Goal: Task Accomplishment & Management: Manage account settings

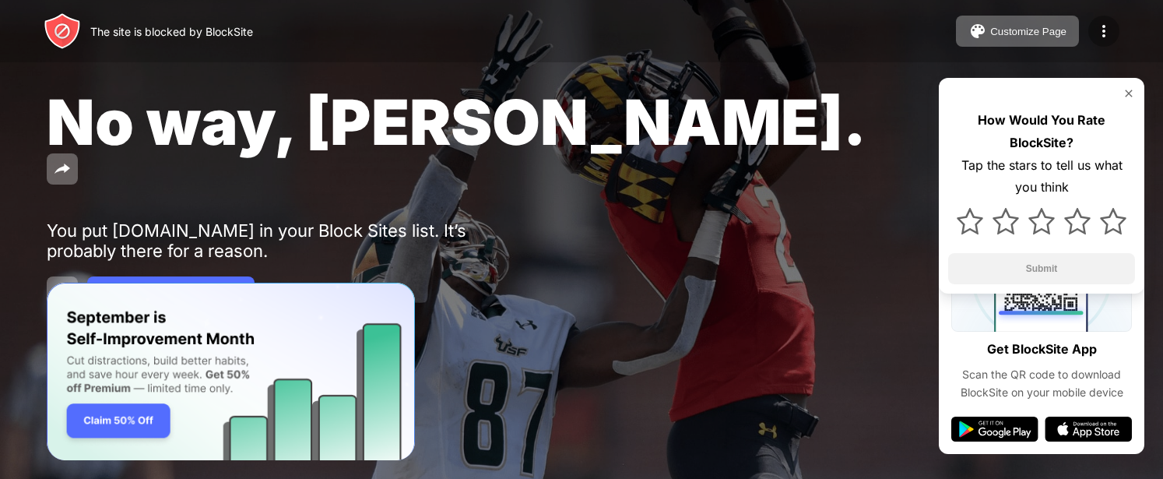
click at [1101, 30] on img at bounding box center [1104, 31] width 19 height 19
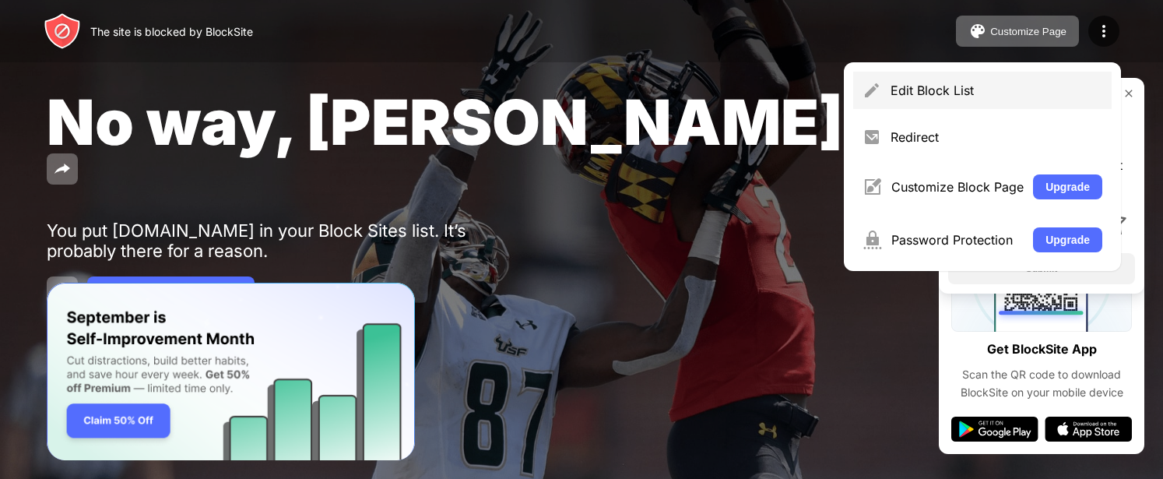
click at [1010, 100] on div "Edit Block List" at bounding box center [982, 90] width 258 height 37
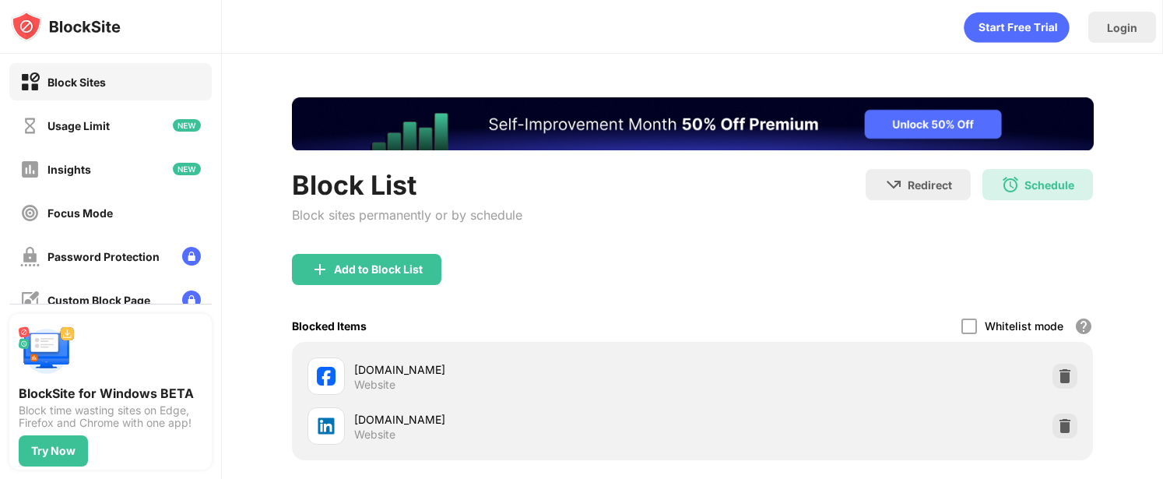
drag, startPoint x: 1054, startPoint y: 426, endPoint x: 1107, endPoint y: 394, distance: 61.8
click at [1107, 394] on div "Block List Block sites permanently or by schedule Redirect Choose a site to be …" at bounding box center [692, 339] width 941 height 571
click at [1061, 371] on div at bounding box center [1065, 376] width 25 height 25
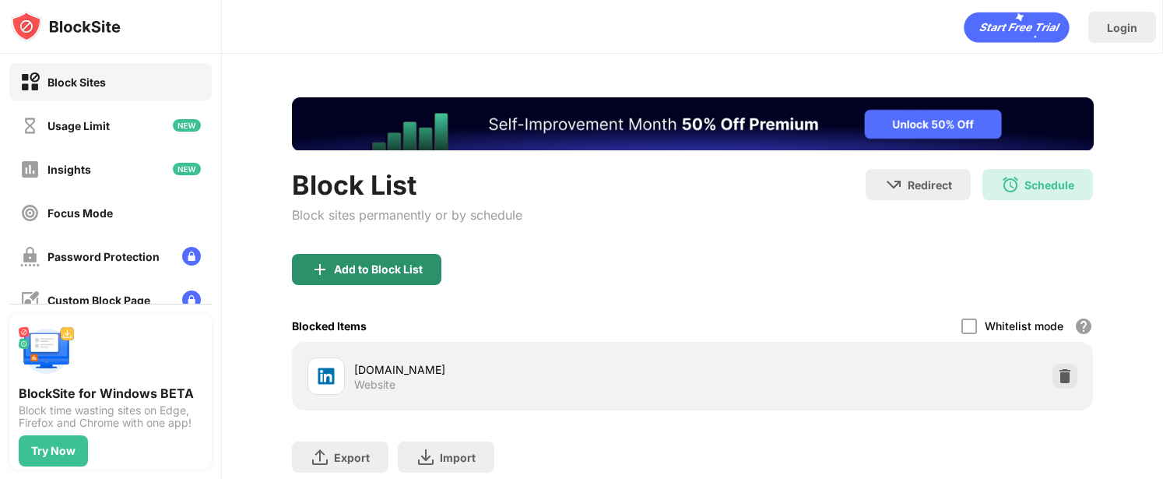
click at [416, 269] on div "Add to Block List" at bounding box center [378, 269] width 89 height 12
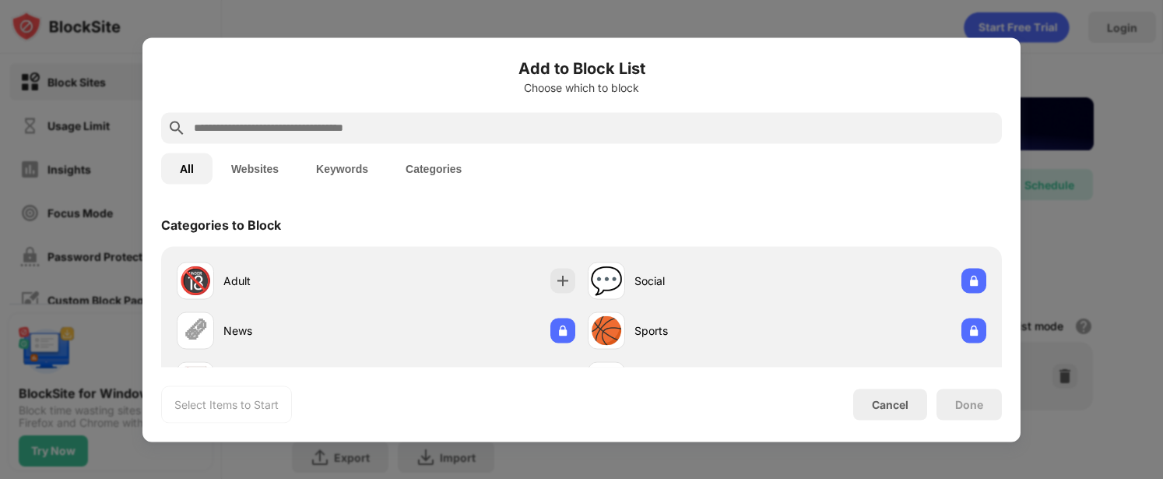
click at [466, 131] on input "text" at bounding box center [593, 127] width 803 height 19
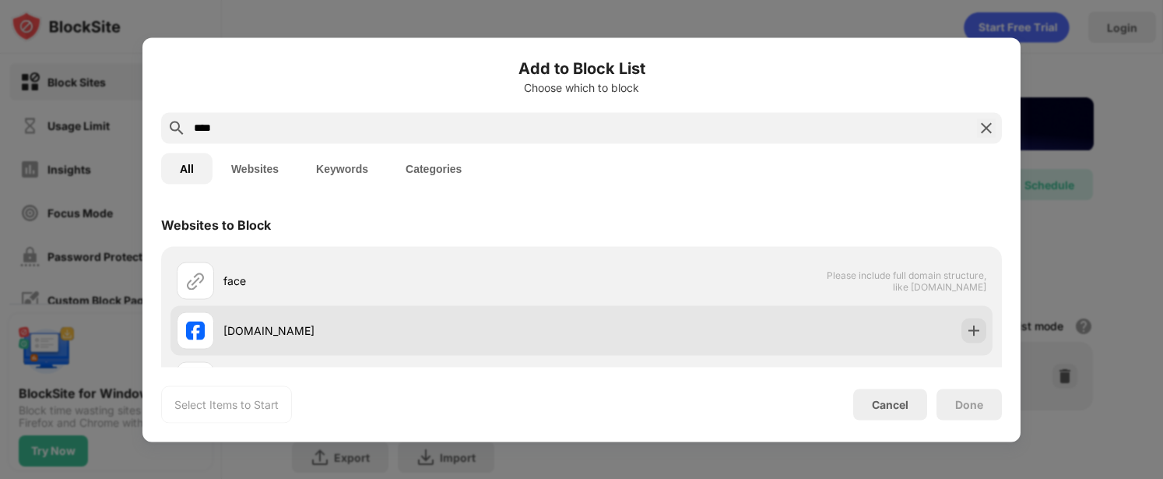
type input "****"
click at [283, 325] on div "[DOMAIN_NAME]" at bounding box center [402, 330] width 358 height 16
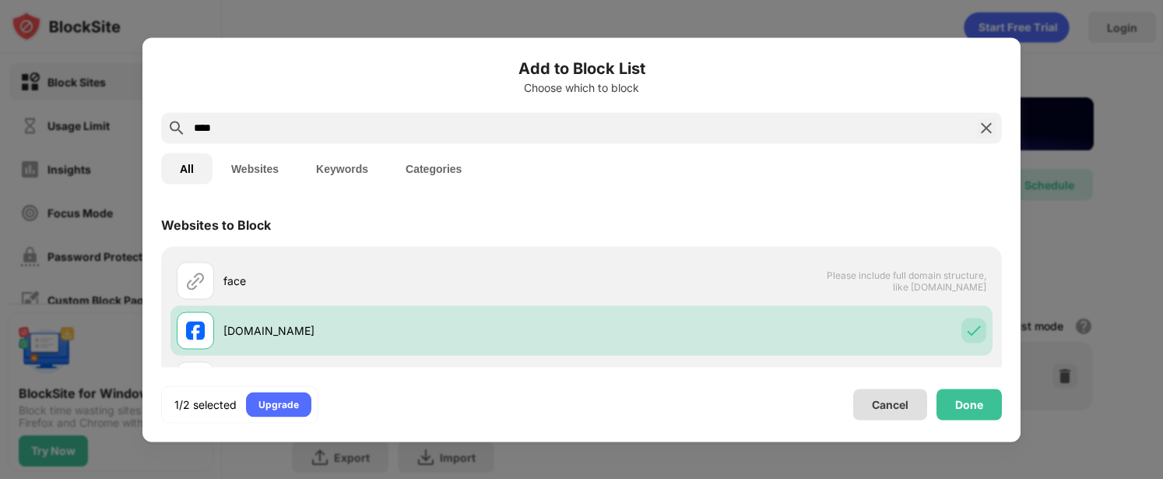
click at [975, 399] on div "Done" at bounding box center [969, 404] width 28 height 12
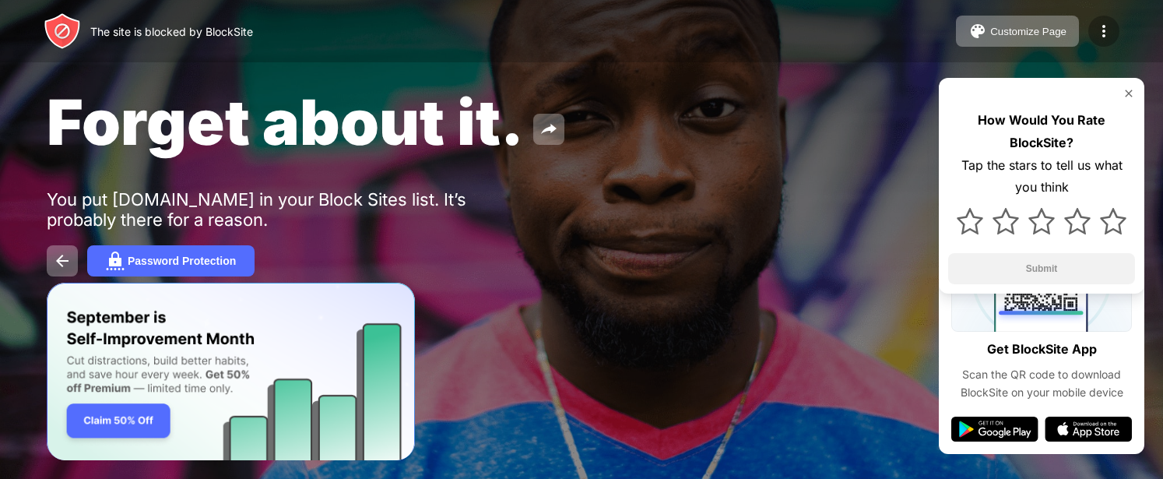
click at [1109, 23] on img at bounding box center [1104, 31] width 19 height 19
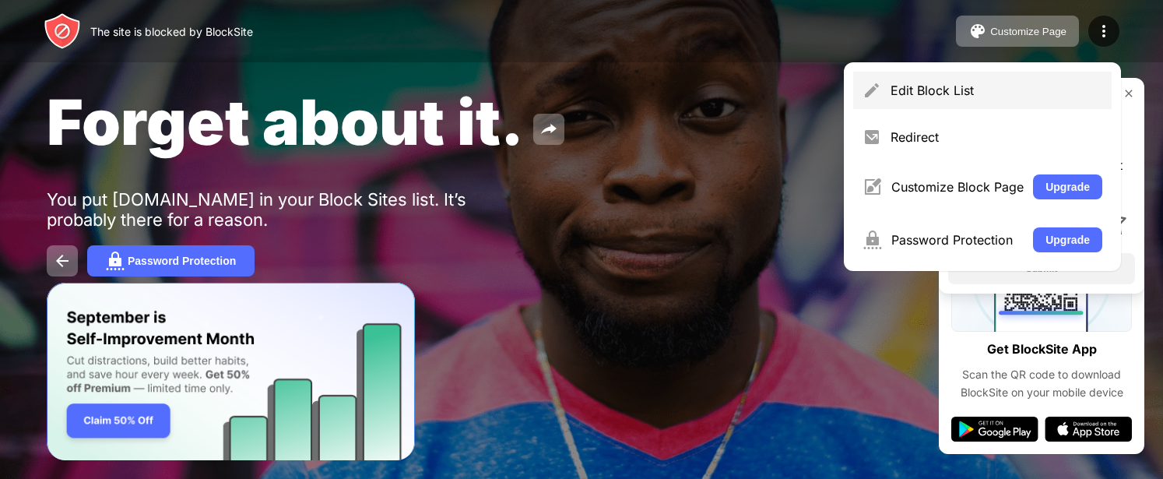
click at [1025, 88] on div "Edit Block List" at bounding box center [997, 91] width 212 height 16
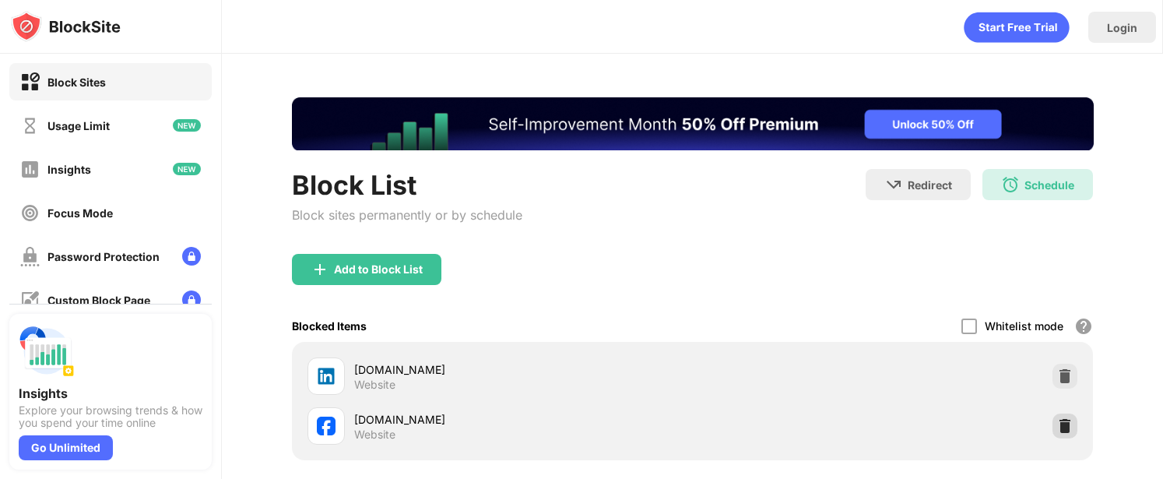
click at [1059, 420] on img at bounding box center [1065, 426] width 16 height 16
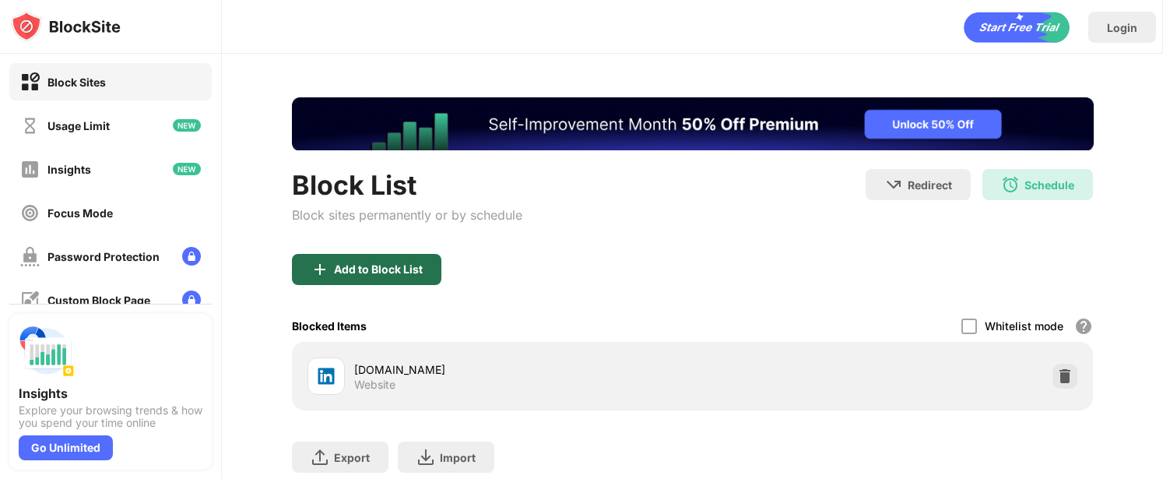
click at [350, 272] on div "Add to Block List" at bounding box center [378, 269] width 89 height 12
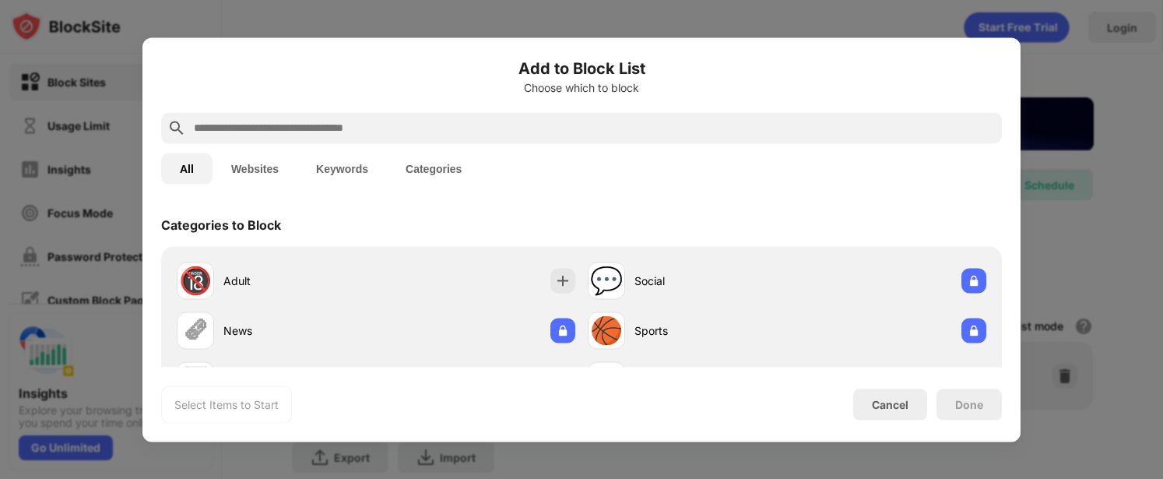
click at [457, 135] on input "text" at bounding box center [593, 127] width 803 height 19
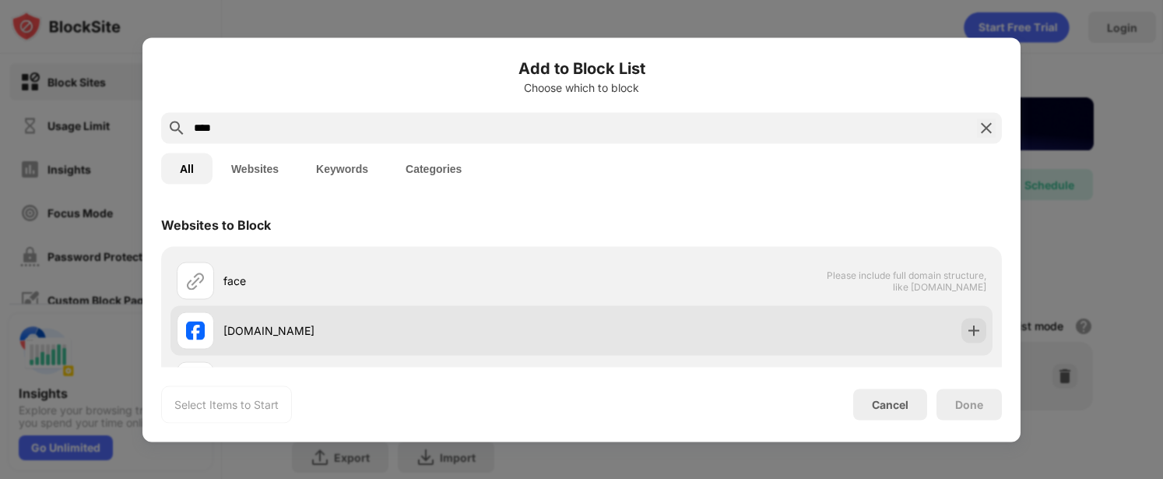
type input "****"
click at [353, 322] on div "[DOMAIN_NAME]" at bounding box center [402, 330] width 358 height 16
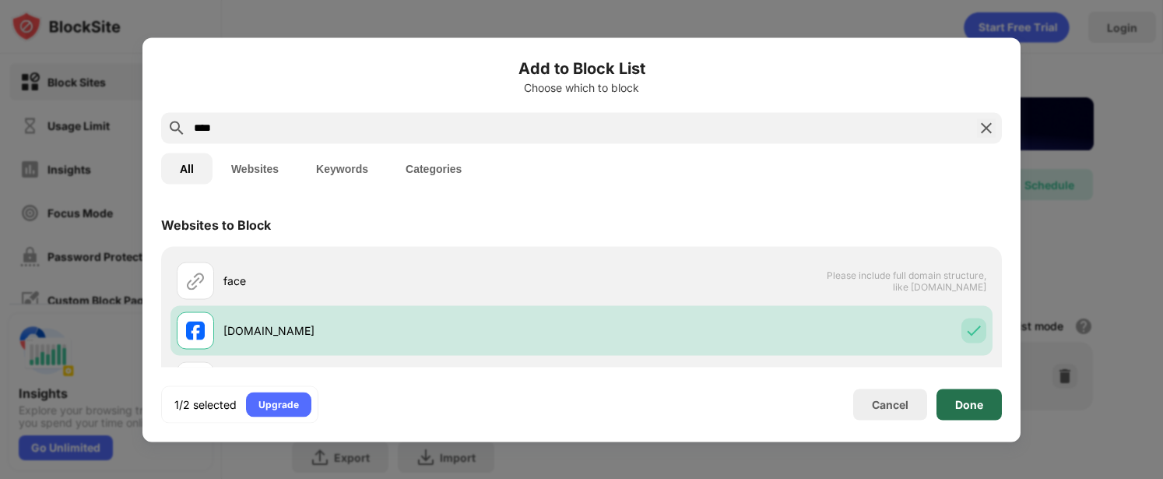
click at [958, 403] on div "Done" at bounding box center [969, 404] width 28 height 12
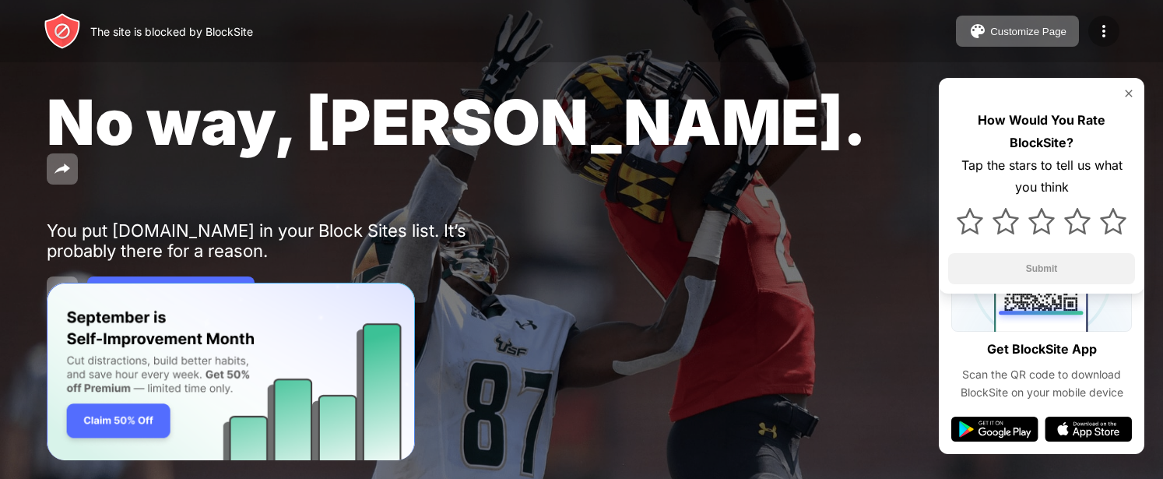
click at [1098, 35] on img at bounding box center [1104, 31] width 19 height 19
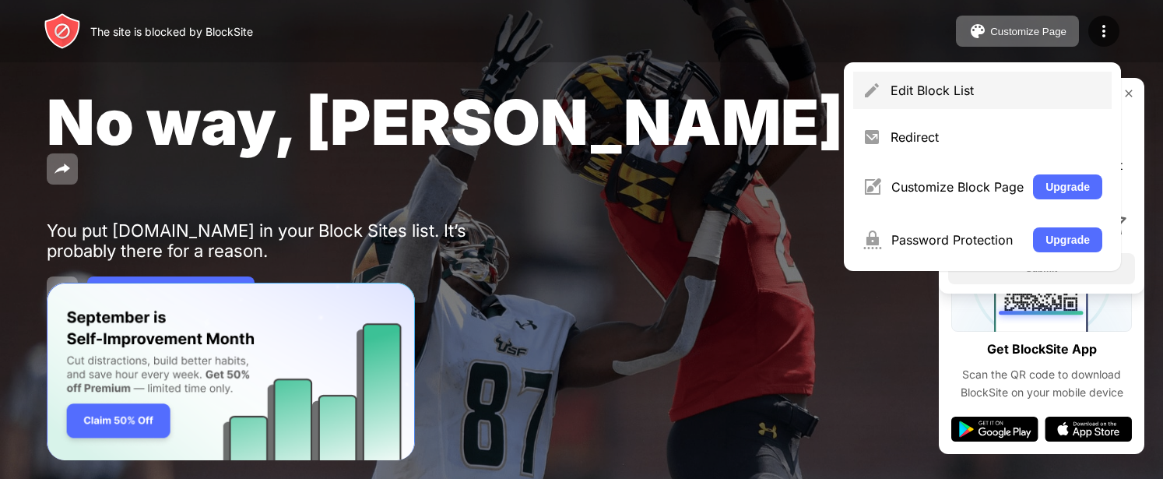
click at [1014, 86] on div "Edit Block List" at bounding box center [997, 91] width 212 height 16
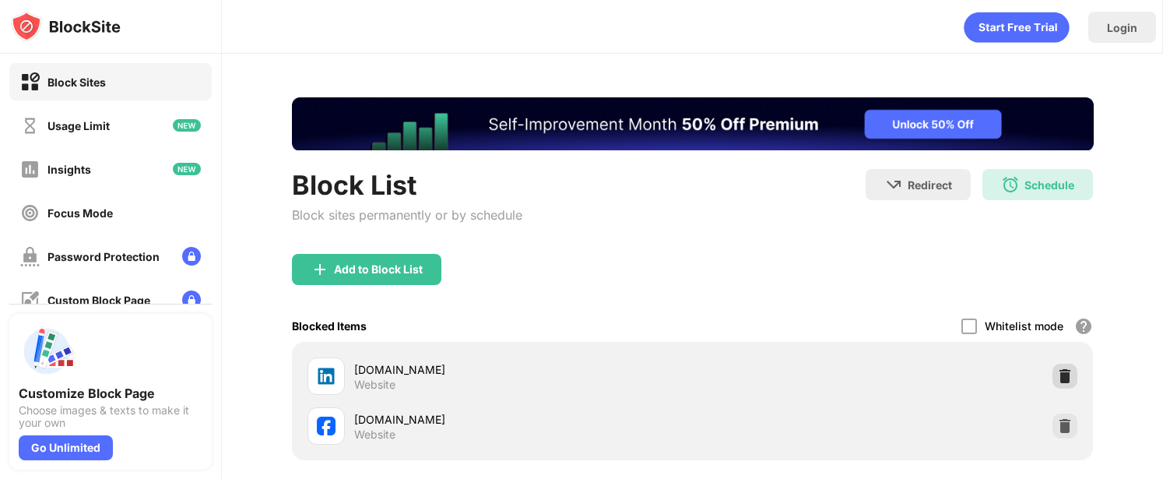
click at [1057, 369] on img at bounding box center [1065, 376] width 16 height 16
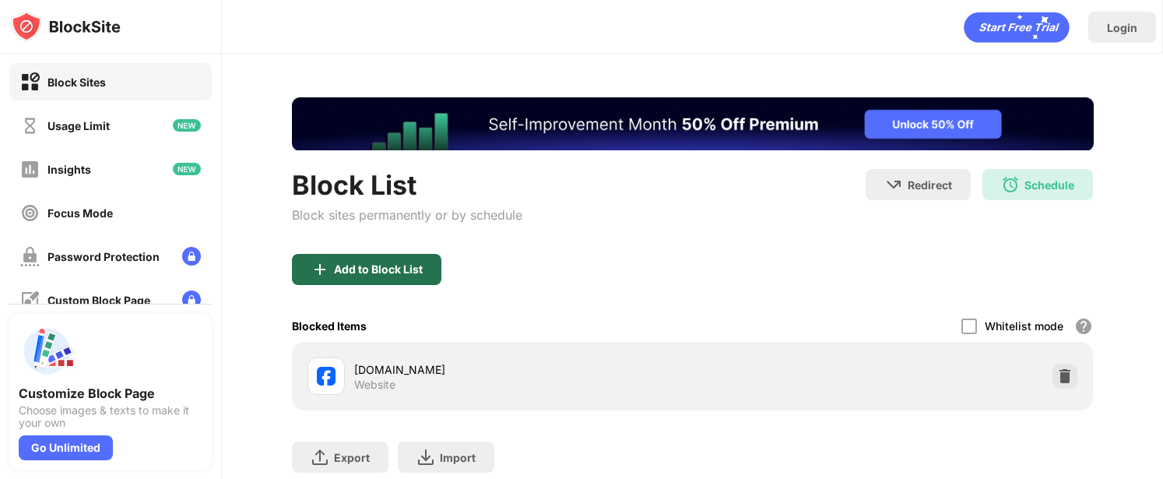
click at [352, 276] on div "Add to Block List" at bounding box center [366, 269] width 149 height 31
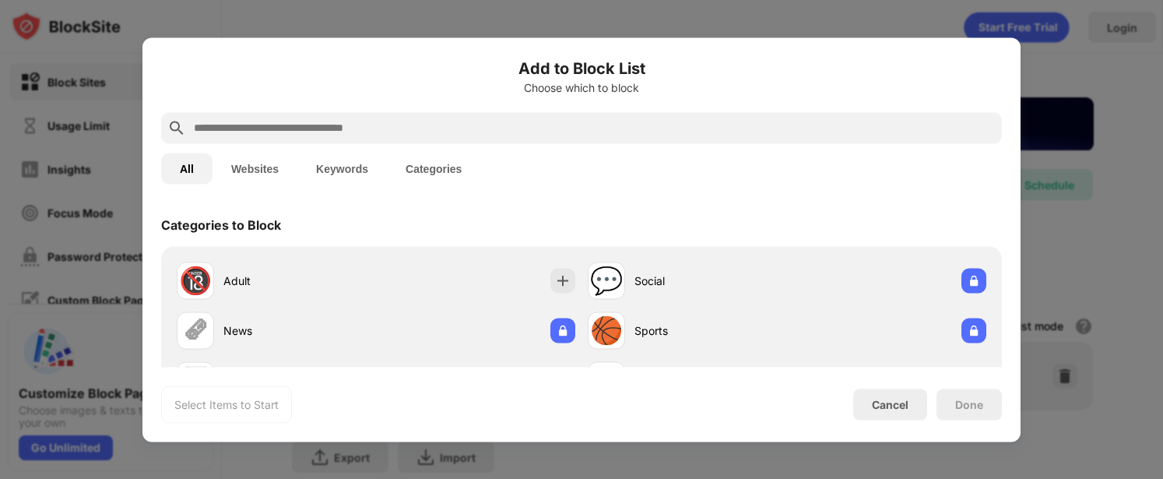
click at [491, 128] on input "text" at bounding box center [593, 127] width 803 height 19
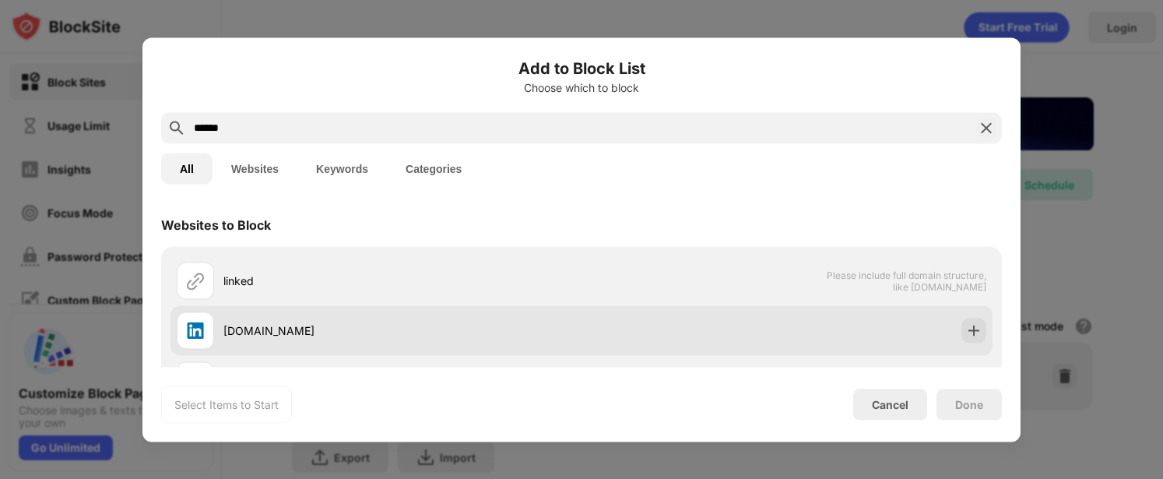
type input "******"
click at [628, 320] on div "[DOMAIN_NAME]" at bounding box center [581, 330] width 822 height 50
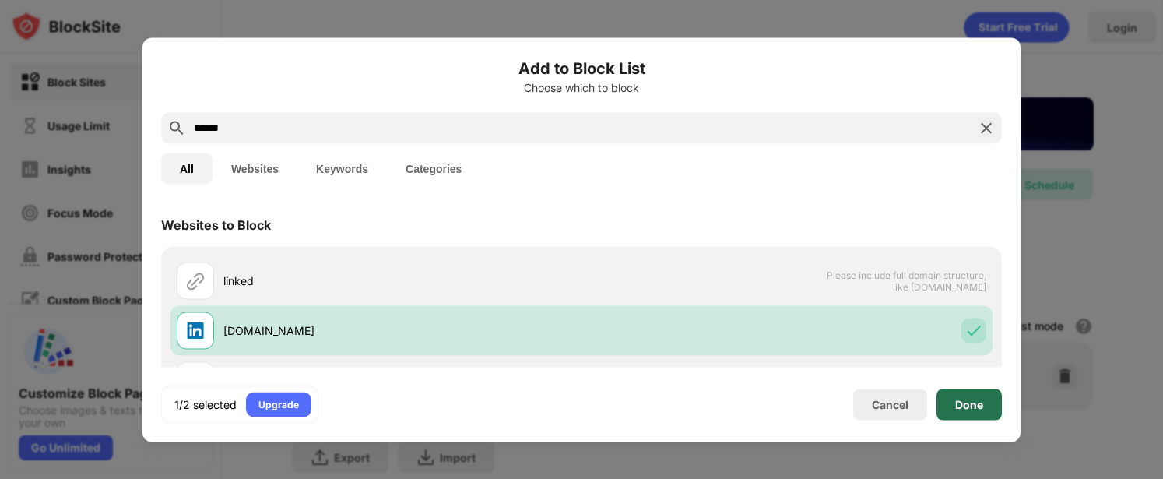
click at [980, 406] on div "Done" at bounding box center [969, 404] width 28 height 12
